Goal: Task Accomplishment & Management: Use online tool/utility

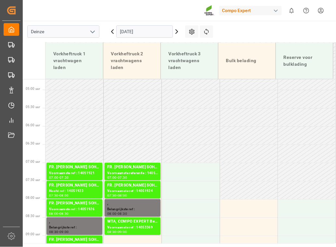
scroll to position [253, 0]
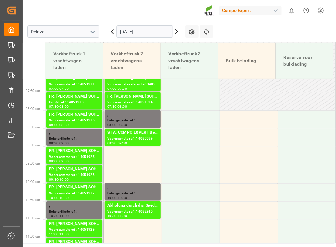
click at [177, 31] on icon at bounding box center [177, 32] width 8 height 8
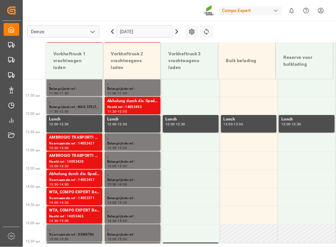
scroll to position [401, 0]
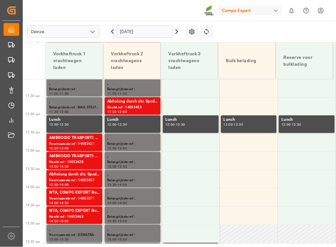
click at [175, 32] on icon at bounding box center [177, 32] width 8 height 8
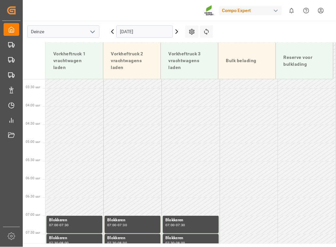
scroll to position [207, 0]
